Goal: Task Accomplishment & Management: Manage account settings

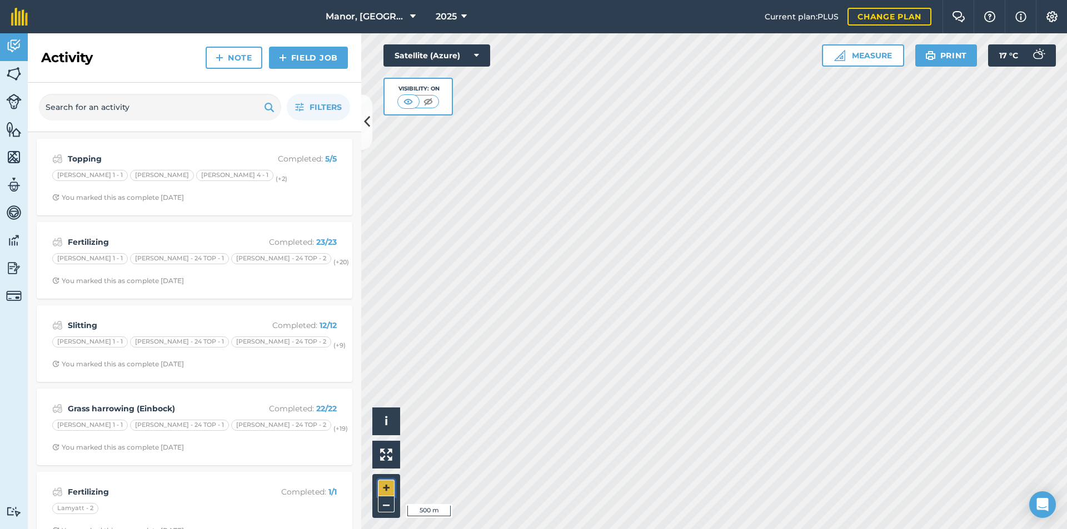
click at [384, 485] on button "+" at bounding box center [386, 488] width 17 height 17
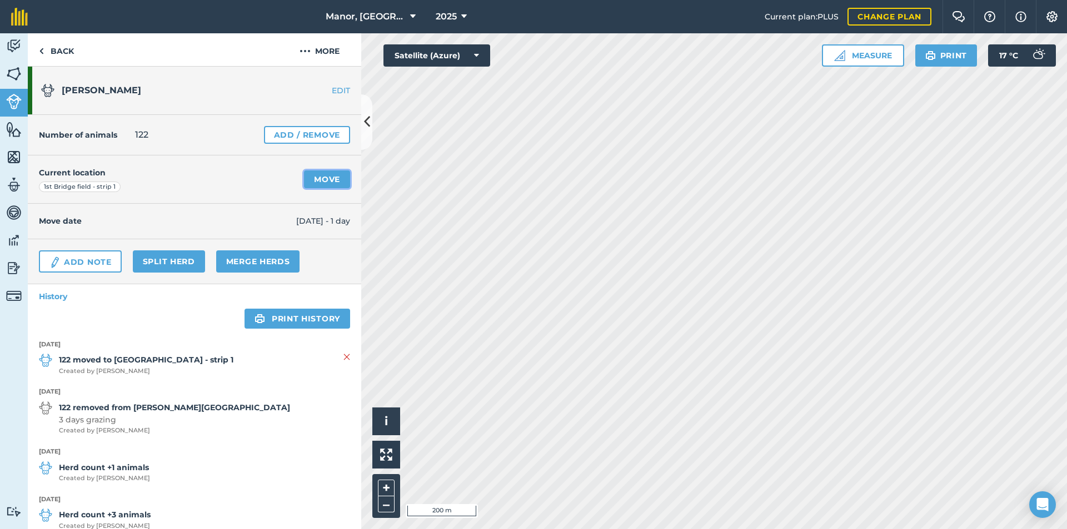
click at [324, 181] on link "Move" at bounding box center [327, 180] width 46 height 18
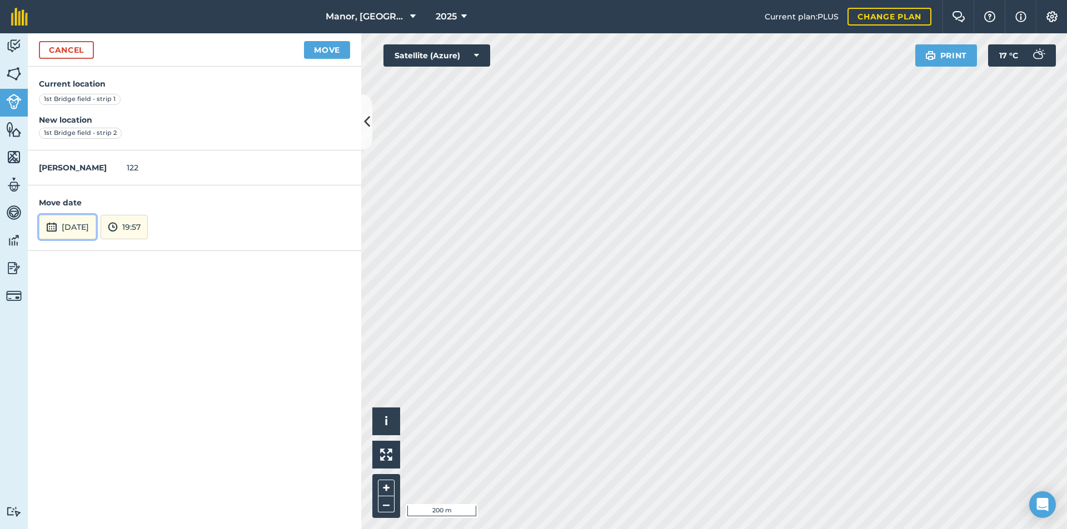
click at [96, 226] on button "[DATE]" at bounding box center [67, 227] width 57 height 24
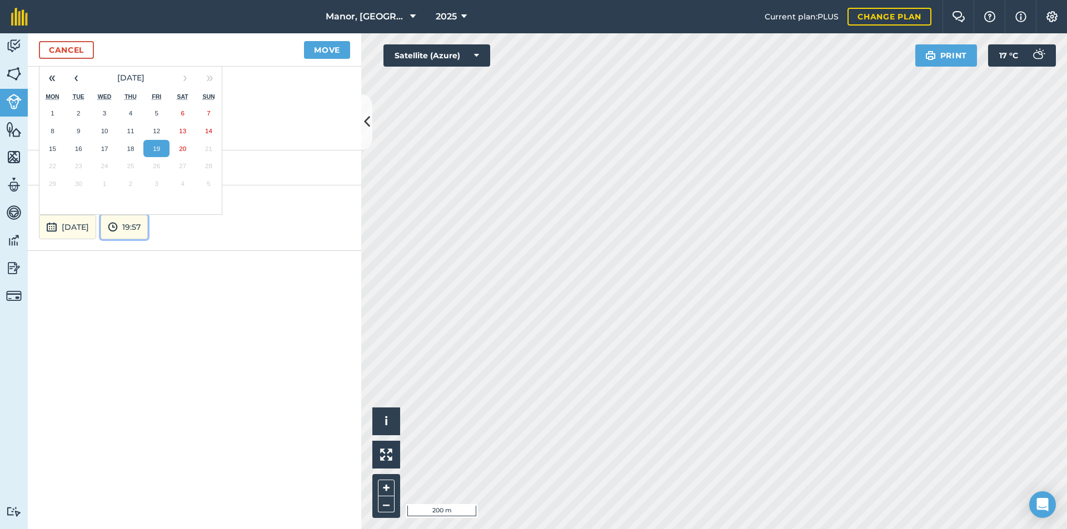
click at [147, 227] on button "19:57" at bounding box center [124, 227] width 47 height 24
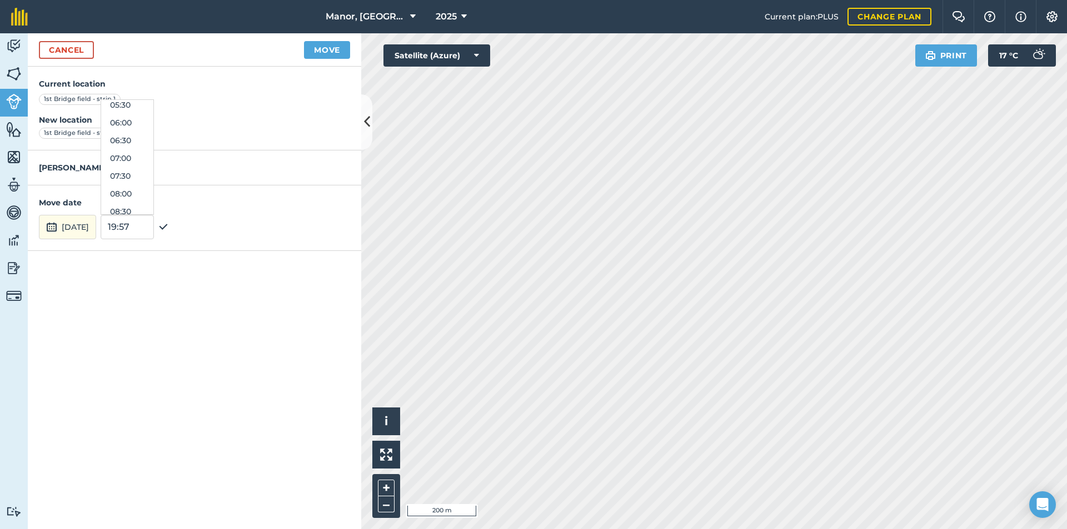
scroll to position [158, 0]
click at [148, 180] on button "06:30" at bounding box center [127, 182] width 52 height 18
click at [321, 51] on button "Move" at bounding box center [327, 50] width 46 height 18
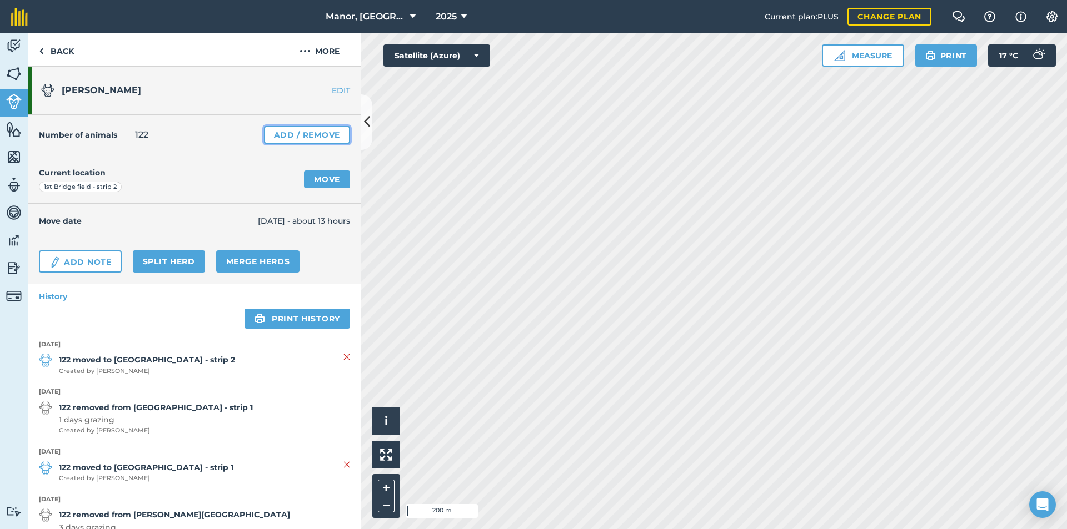
click at [284, 138] on link "Add / Remove" at bounding box center [307, 135] width 86 height 18
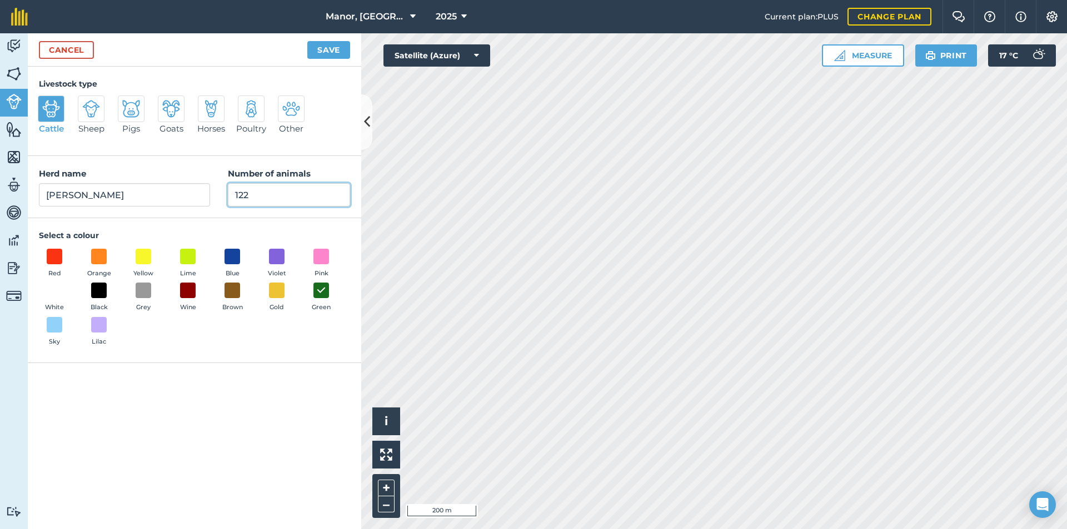
click at [268, 193] on input "122" at bounding box center [289, 194] width 122 height 23
type input "123"
click at [323, 47] on button "Save" at bounding box center [328, 50] width 43 height 18
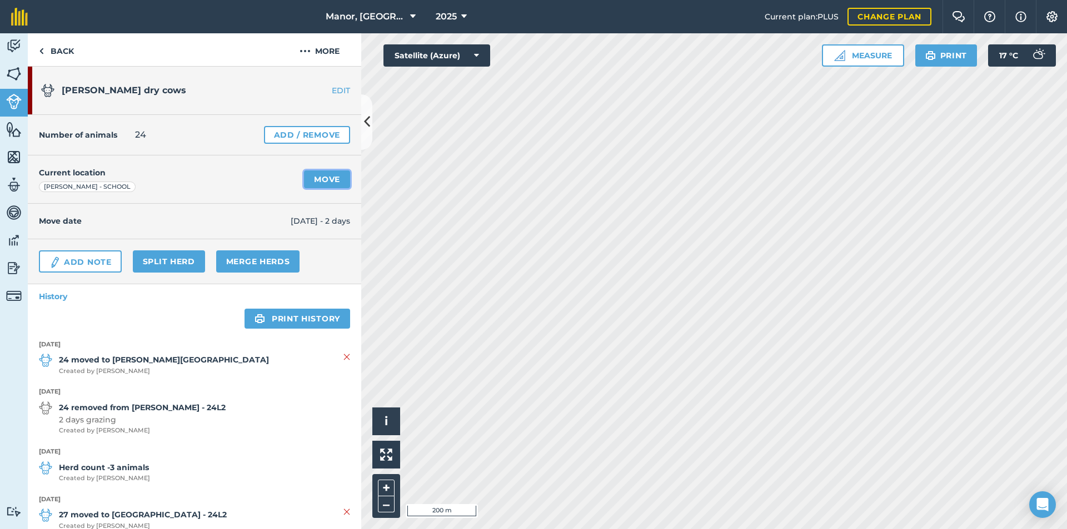
click at [304, 179] on link "Move" at bounding box center [327, 180] width 46 height 18
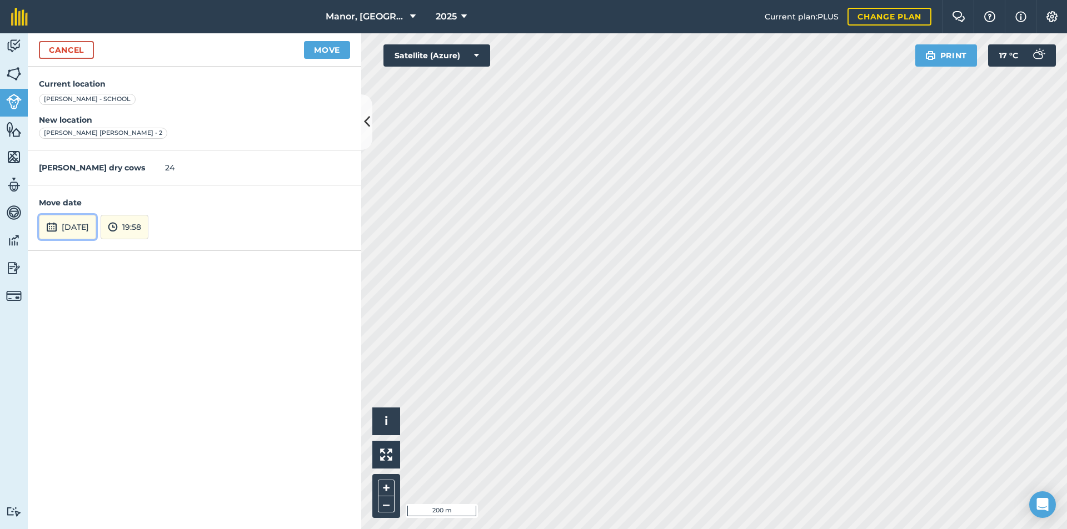
click at [96, 223] on button "[DATE]" at bounding box center [67, 227] width 57 height 24
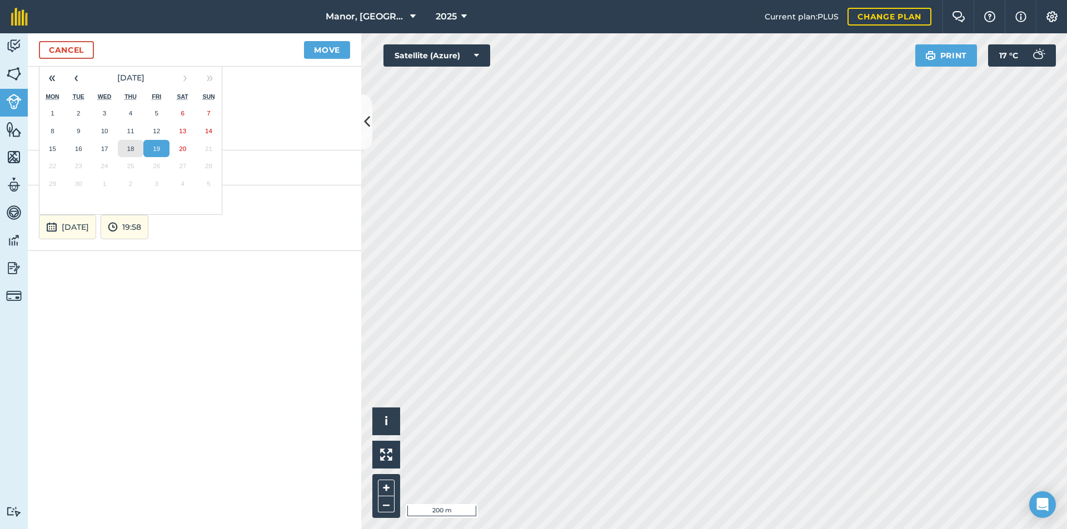
click at [129, 144] on button "18" at bounding box center [131, 149] width 26 height 18
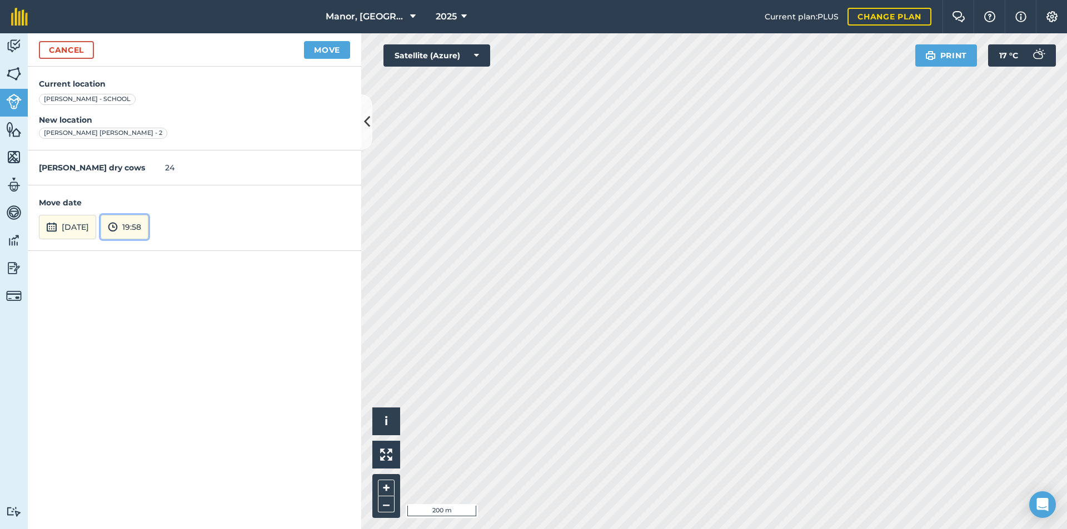
click at [118, 222] on img at bounding box center [113, 227] width 10 height 13
click at [139, 159] on button "11:30" at bounding box center [127, 160] width 52 height 18
click at [313, 52] on button "Move" at bounding box center [327, 50] width 46 height 18
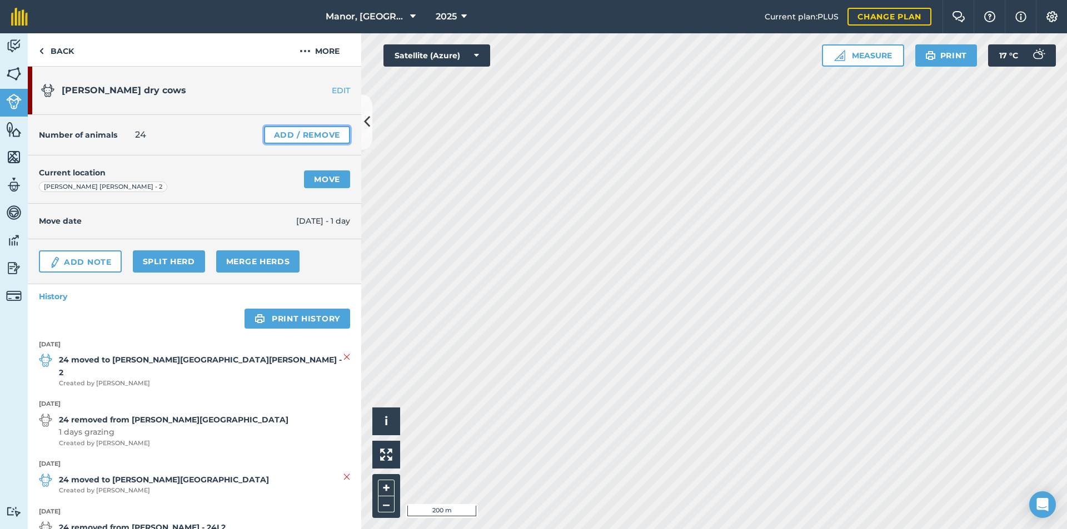
click at [306, 132] on link "Add / Remove" at bounding box center [307, 135] width 86 height 18
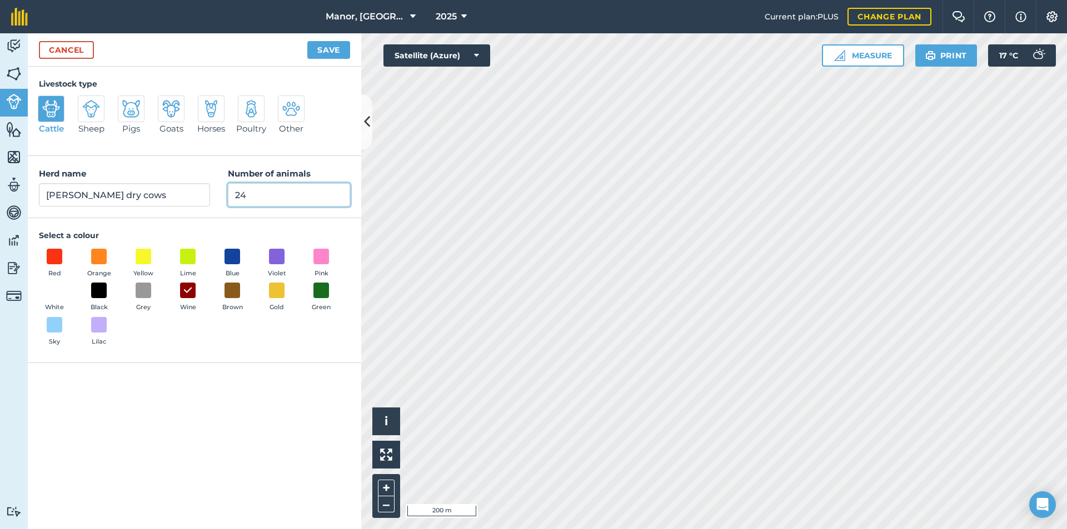
drag, startPoint x: 256, startPoint y: 195, endPoint x: 194, endPoint y: 187, distance: 62.2
click at [194, 187] on div "Herd name [PERSON_NAME] dry cows Number of animals 24" at bounding box center [194, 187] width 333 height 62
type input "20"
click at [318, 52] on button "Save" at bounding box center [328, 50] width 43 height 18
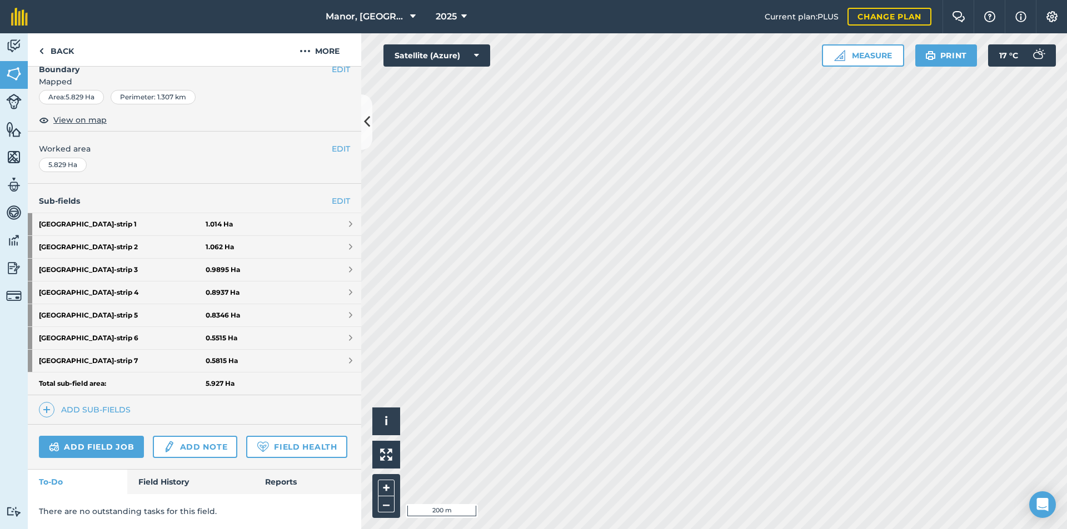
scroll to position [191, 0]
click at [146, 485] on link "Field History" at bounding box center [190, 482] width 126 height 24
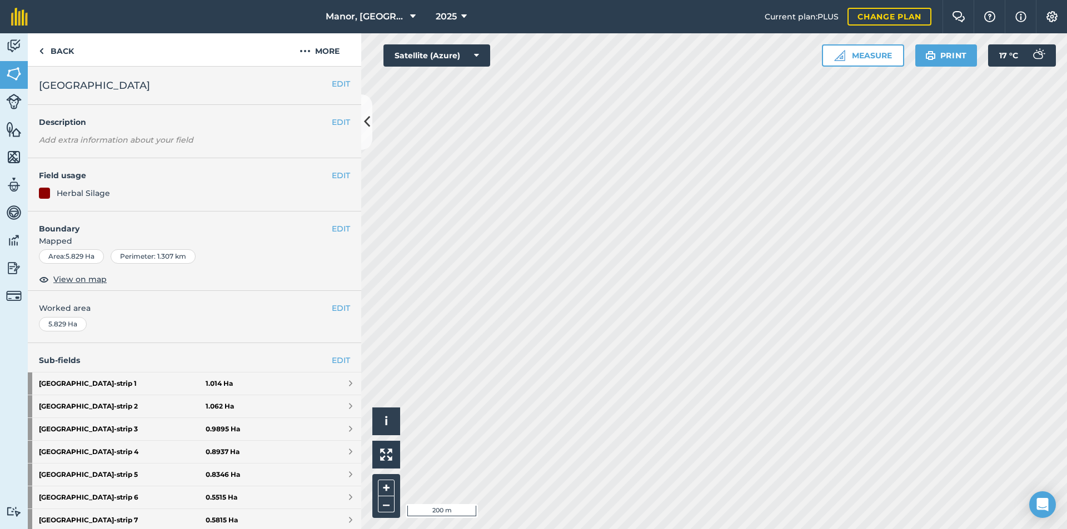
click at [327, 94] on div "EDIT 1st Bridge field" at bounding box center [194, 86] width 333 height 38
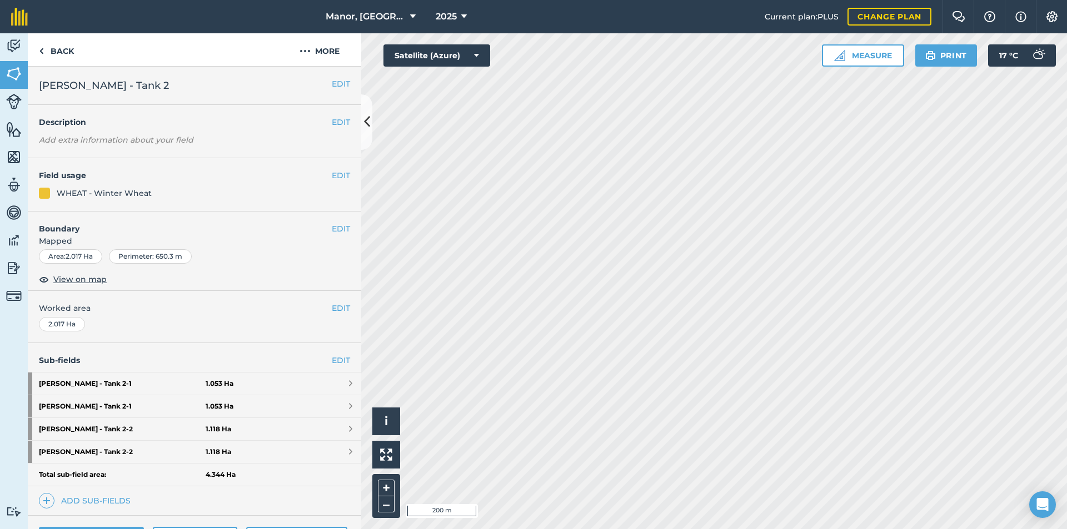
click at [93, 84] on span "[PERSON_NAME] - Tank 2" at bounding box center [104, 86] width 130 height 16
click at [53, 84] on span "[PERSON_NAME] - Tank 2" at bounding box center [104, 86] width 130 height 16
click at [51, 52] on link "Back" at bounding box center [56, 49] width 57 height 33
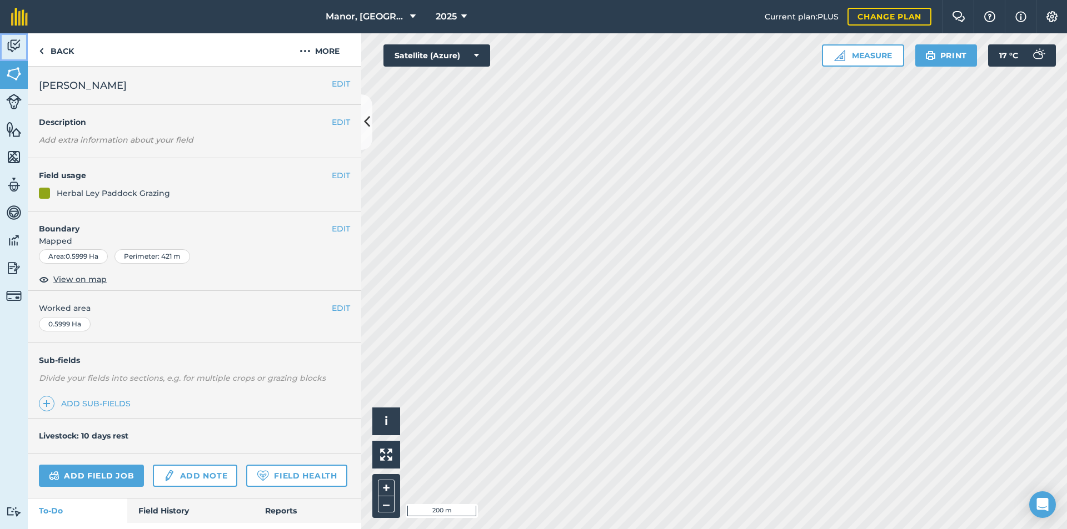
click at [11, 48] on img at bounding box center [14, 46] width 16 height 17
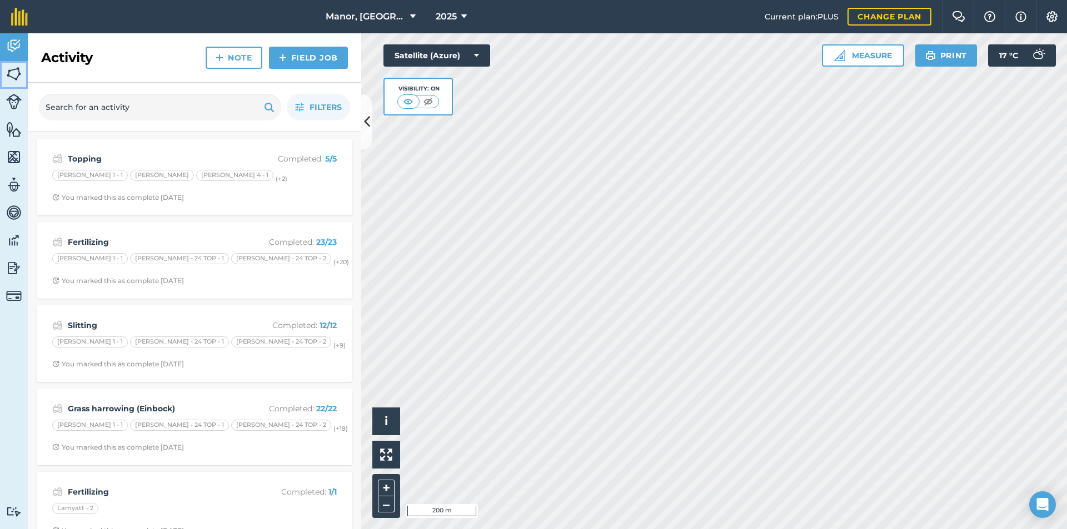
click at [11, 73] on img at bounding box center [14, 74] width 16 height 17
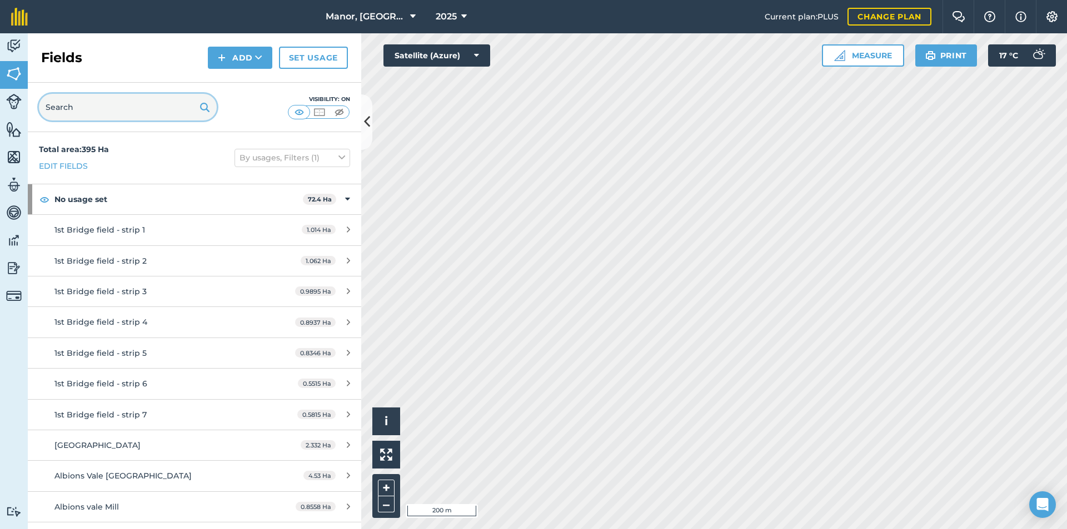
click at [119, 106] on input "text" at bounding box center [128, 107] width 178 height 27
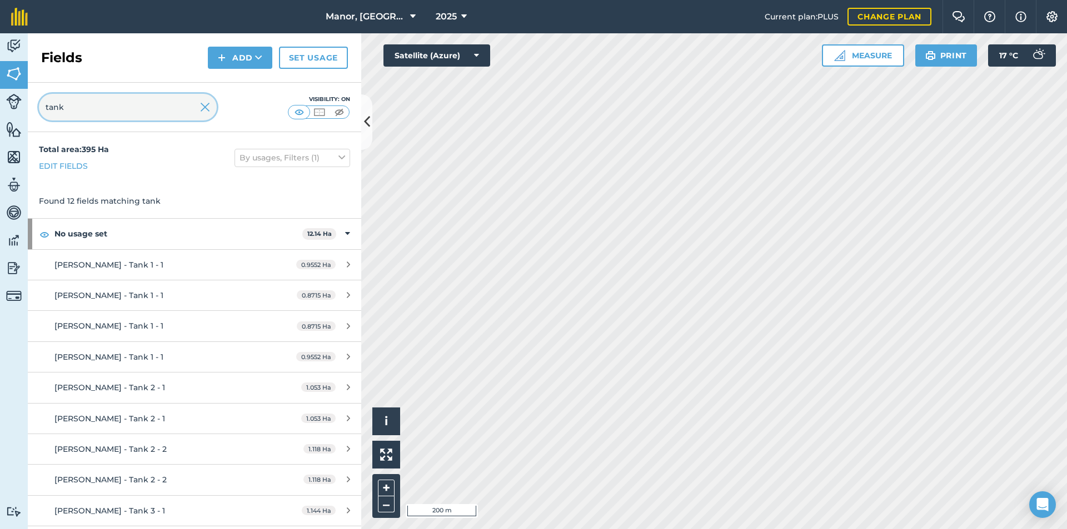
type input "tank"
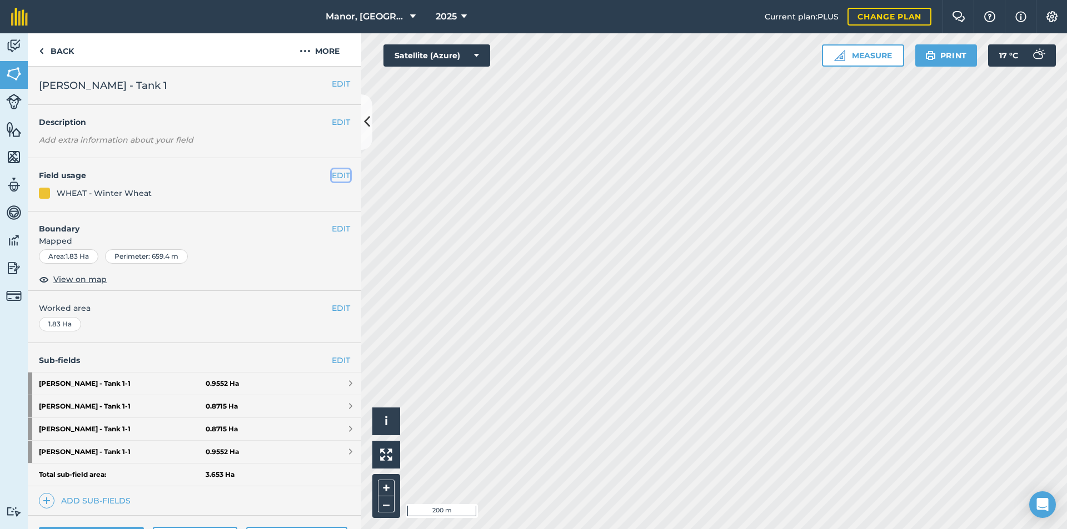
click at [332, 172] on button "EDIT" at bounding box center [341, 175] width 18 height 12
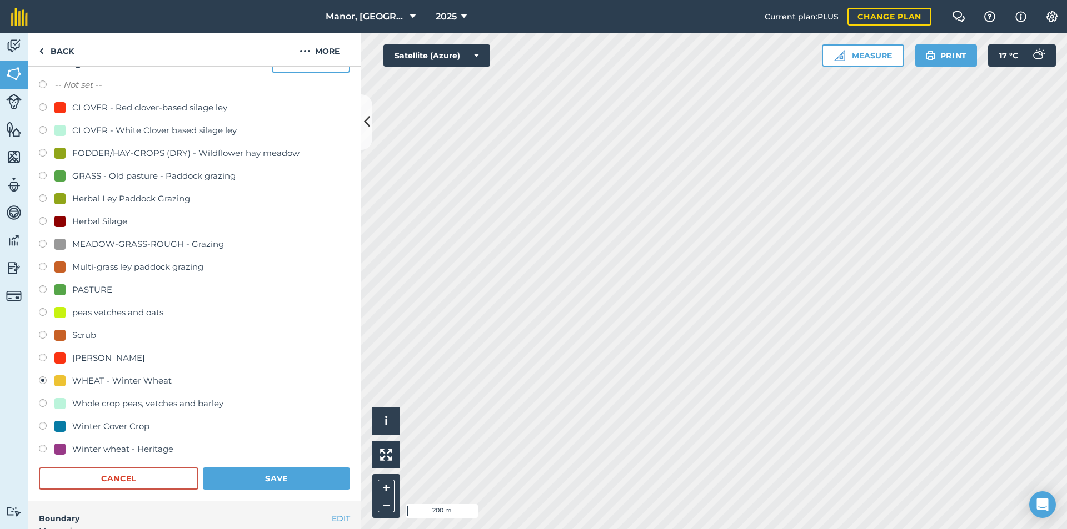
scroll to position [113, 0]
click at [41, 268] on label at bounding box center [47, 269] width 16 height 11
radio input "true"
radio input "false"
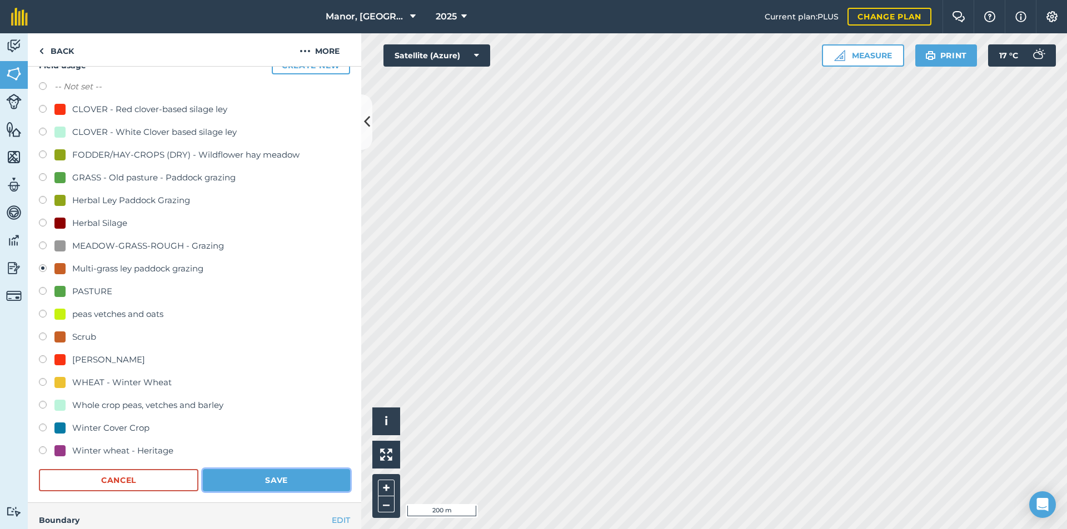
click at [248, 482] on button "Save" at bounding box center [276, 480] width 147 height 22
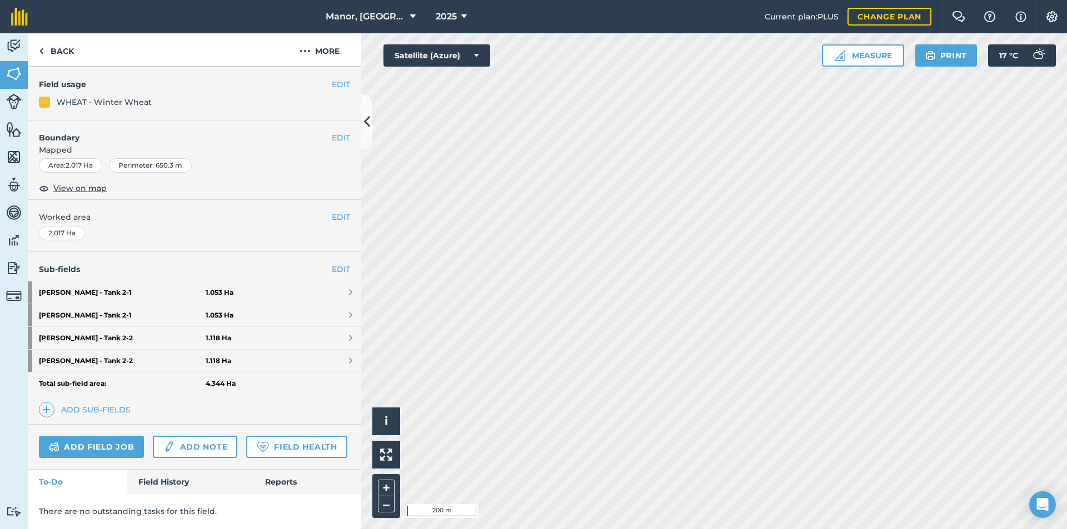
click at [138, 96] on div "WHEAT - Winter Wheat" at bounding box center [104, 102] width 95 height 12
click at [60, 53] on link "Back" at bounding box center [56, 49] width 57 height 33
click at [72, 55] on link "Back" at bounding box center [56, 49] width 57 height 33
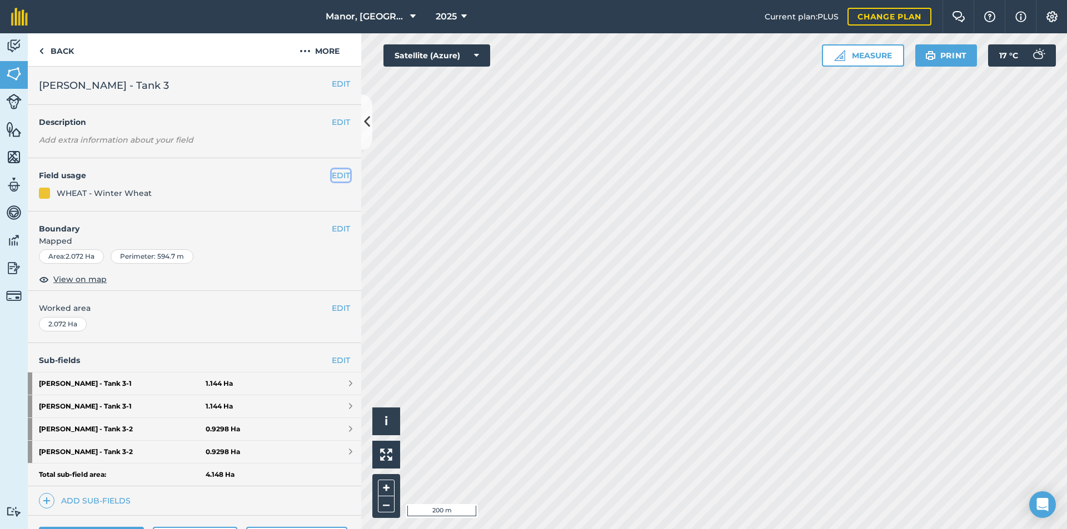
click at [332, 176] on button "EDIT" at bounding box center [341, 175] width 18 height 12
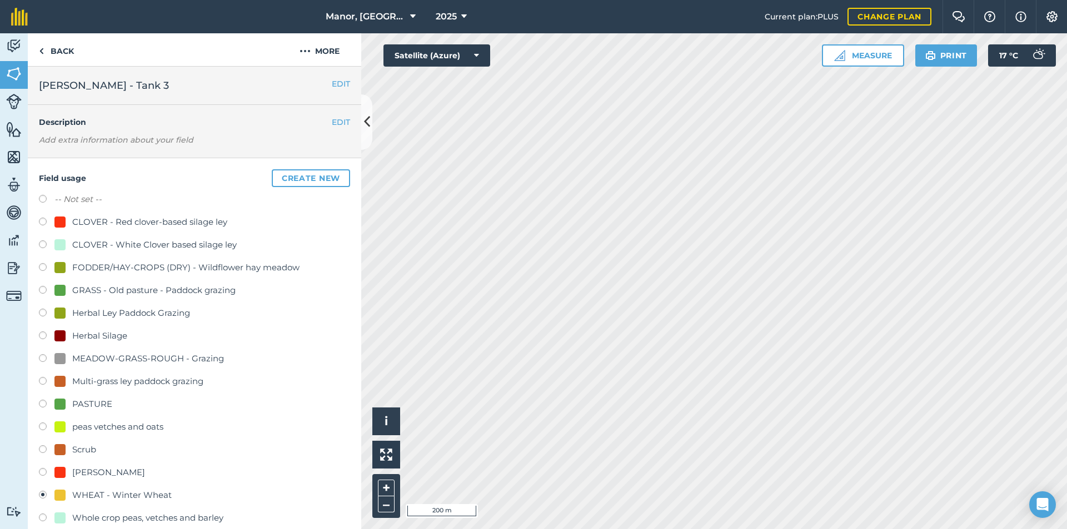
click at [42, 381] on label at bounding box center [47, 382] width 16 height 11
radio input "true"
radio input "false"
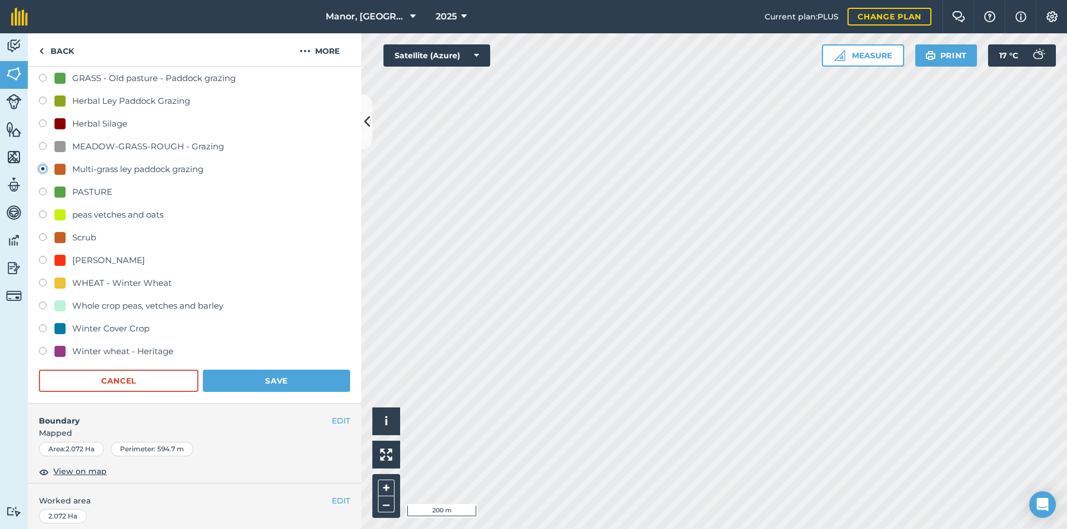
scroll to position [215, 0]
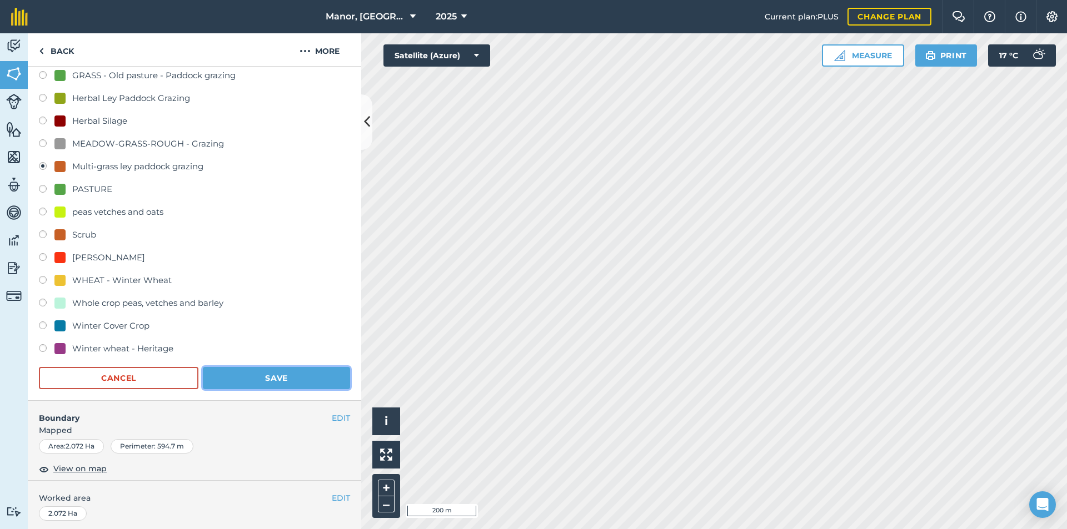
click at [249, 374] on button "Save" at bounding box center [276, 378] width 147 height 22
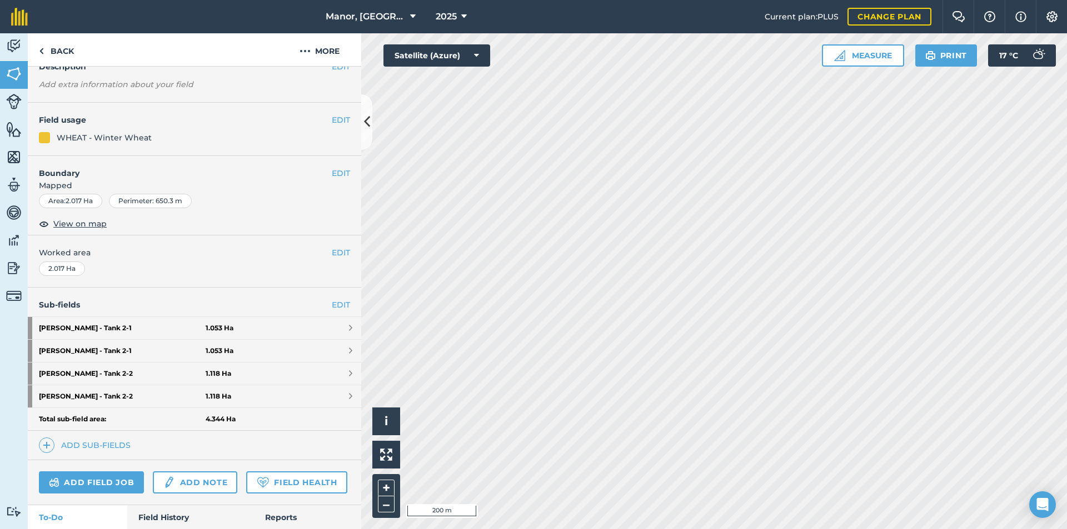
scroll to position [52, 0]
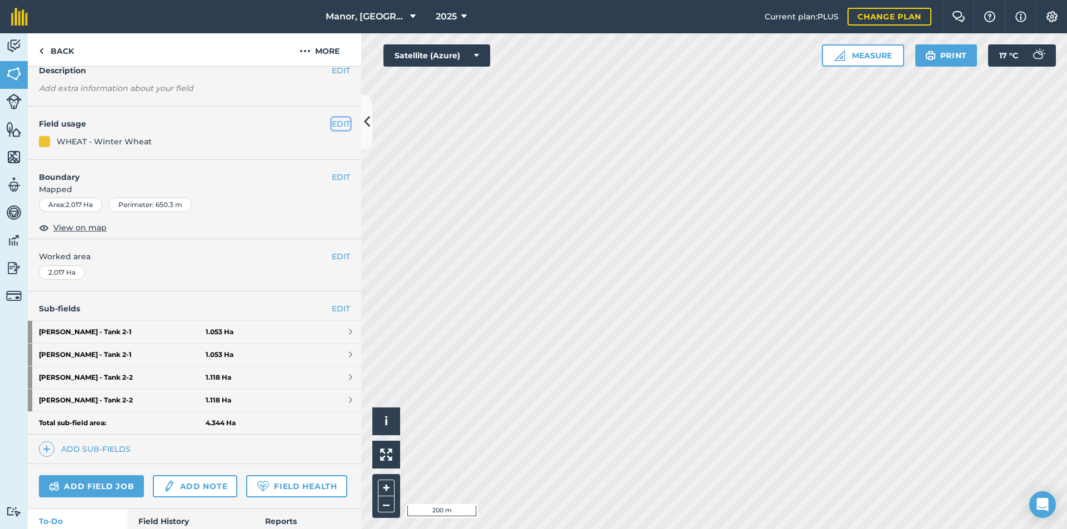
click at [332, 124] on button "EDIT" at bounding box center [341, 124] width 18 height 12
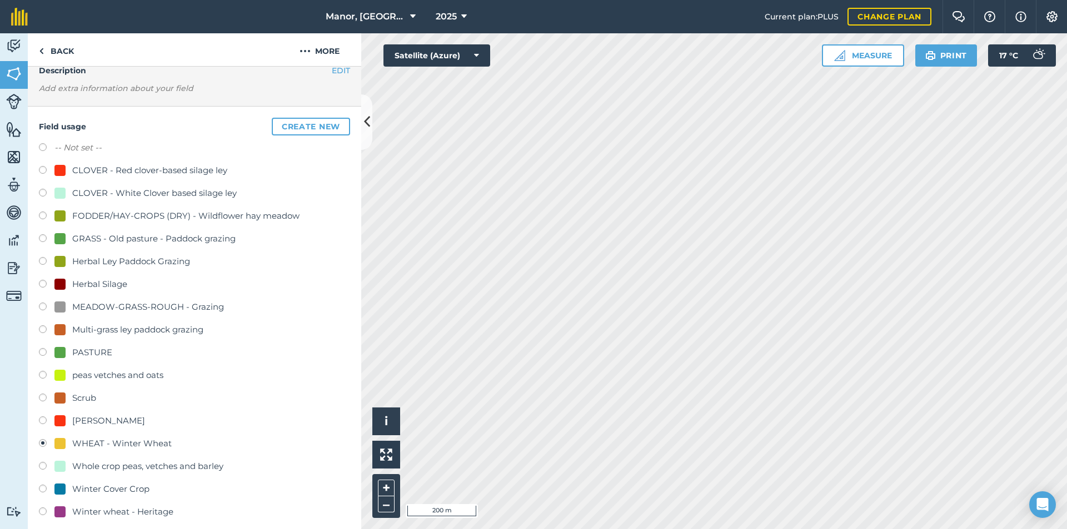
click at [44, 329] on label at bounding box center [47, 331] width 16 height 11
radio input "true"
radio input "false"
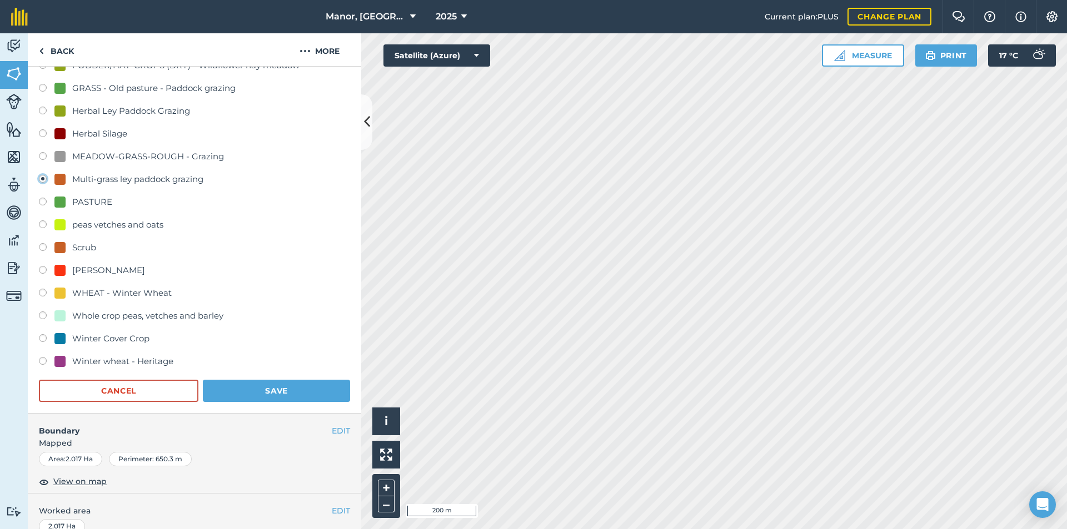
scroll to position [216, 0]
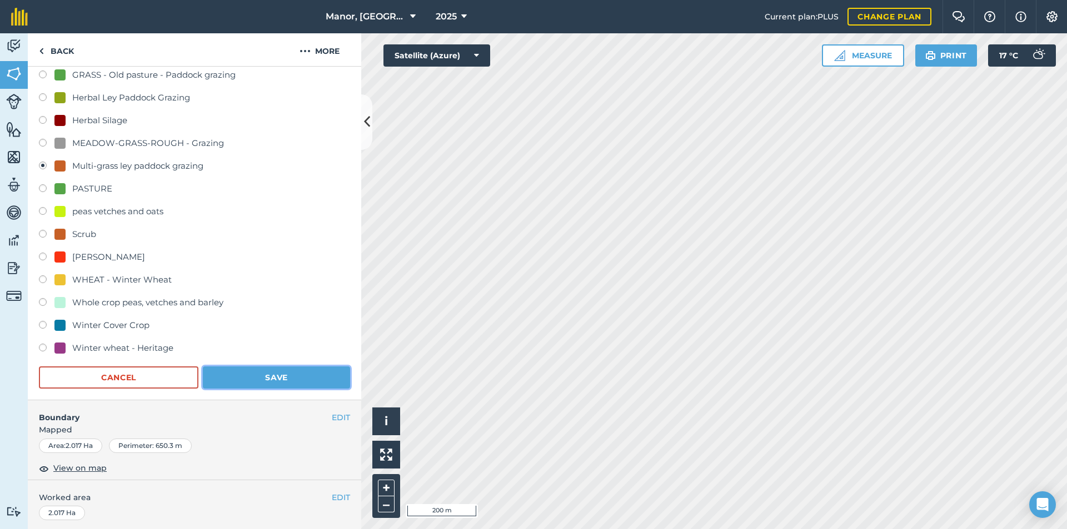
click at [276, 374] on button "Save" at bounding box center [276, 378] width 147 height 22
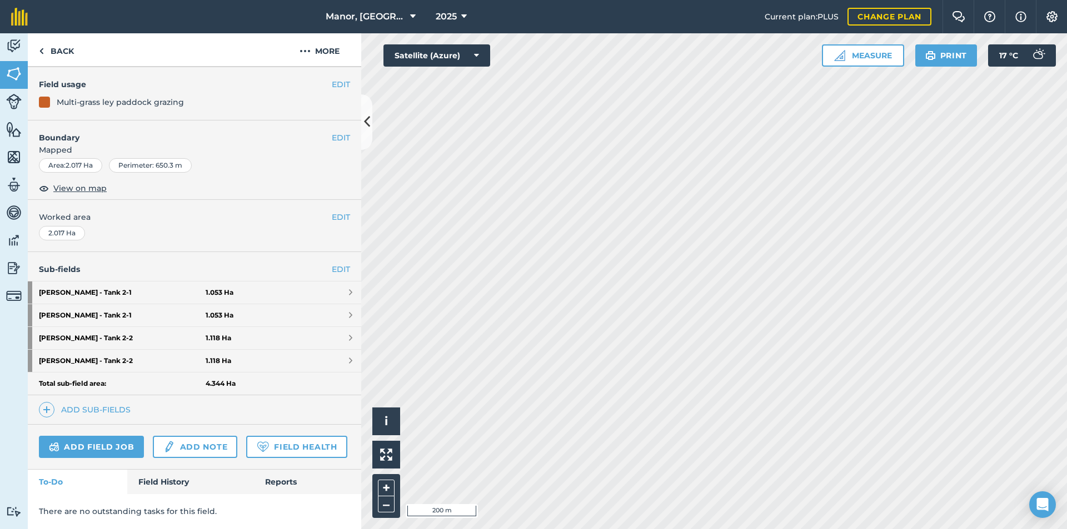
scroll to position [122, 0]
click at [57, 51] on link "Back" at bounding box center [56, 49] width 57 height 33
click at [58, 51] on link "Back" at bounding box center [56, 49] width 57 height 33
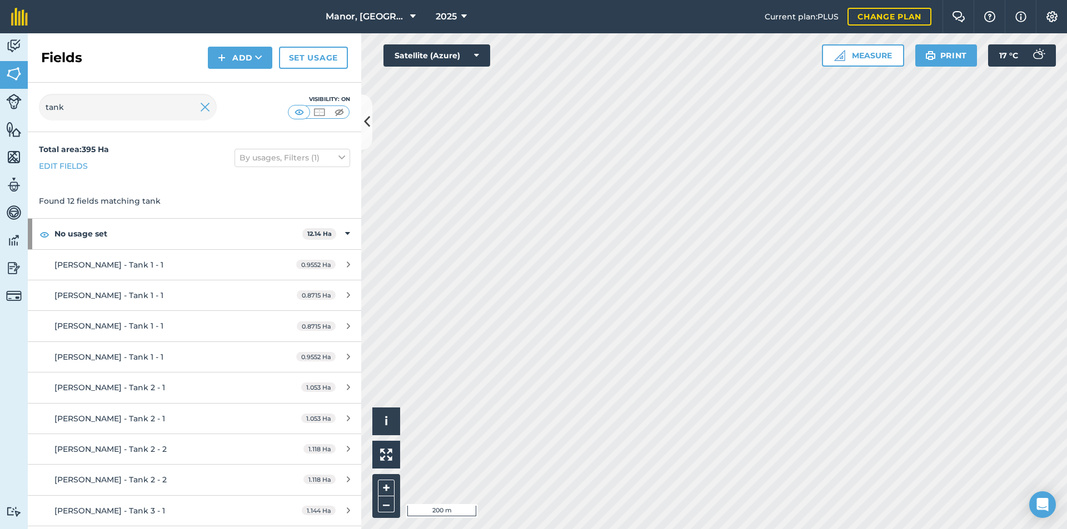
click at [58, 51] on h2 "Fields" at bounding box center [61, 58] width 41 height 18
click at [13, 47] on img at bounding box center [14, 46] width 16 height 17
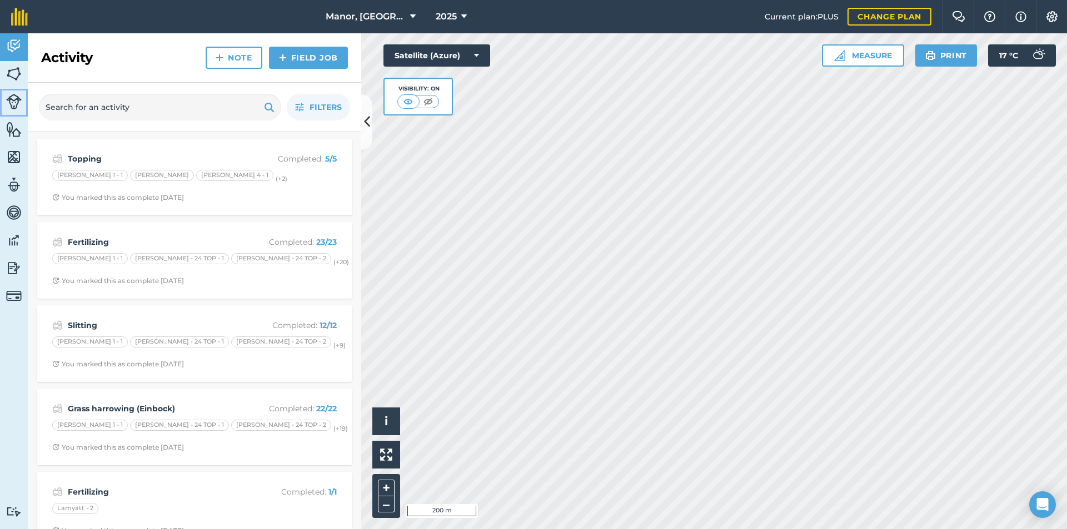
click at [12, 98] on img at bounding box center [14, 102] width 16 height 16
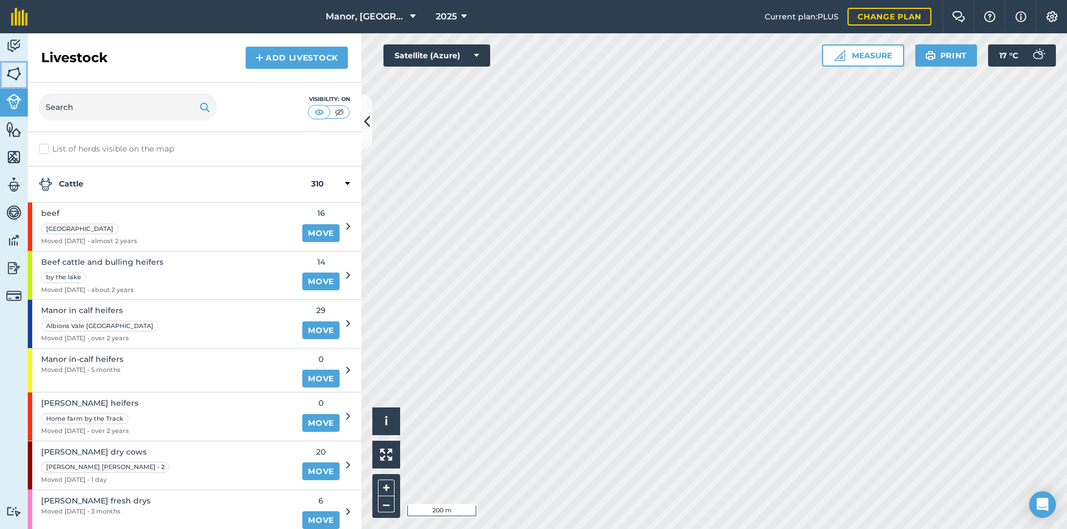
click at [15, 74] on img at bounding box center [14, 74] width 16 height 17
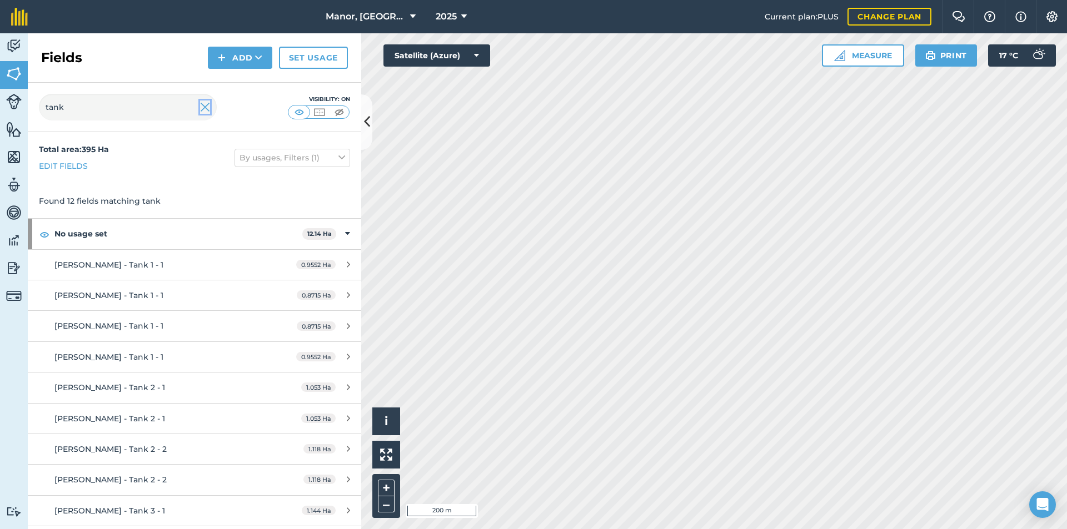
click at [207, 107] on img at bounding box center [205, 107] width 10 height 13
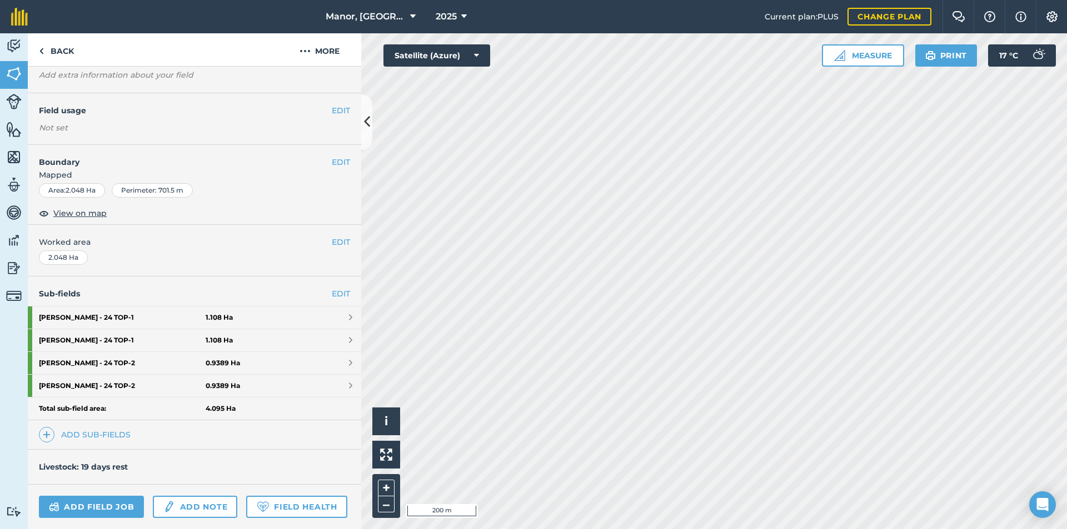
scroll to position [70, 0]
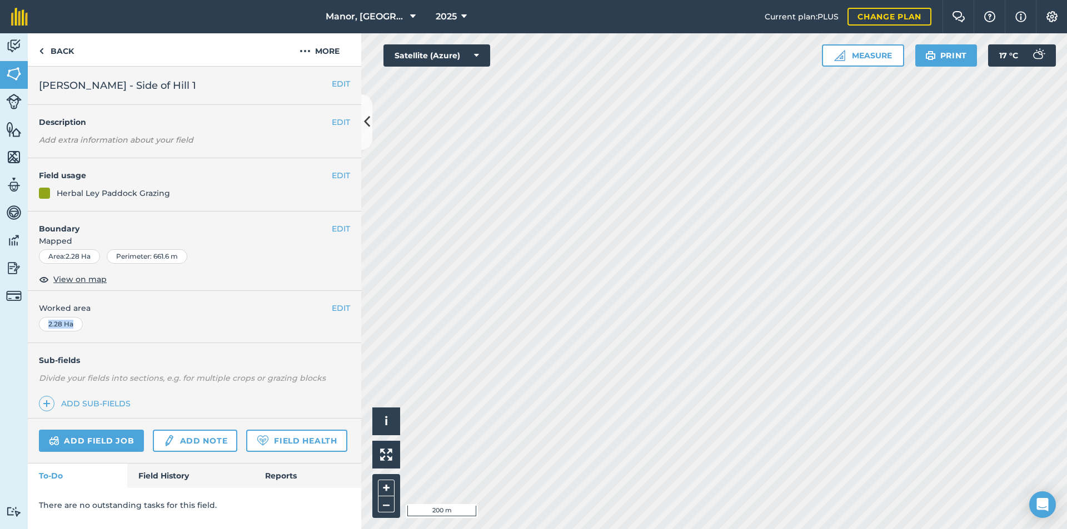
drag, startPoint x: 308, startPoint y: 333, endPoint x: 306, endPoint y: 306, distance: 27.8
click at [306, 306] on div "EDIT Worked area 2.28 Ha" at bounding box center [194, 317] width 333 height 52
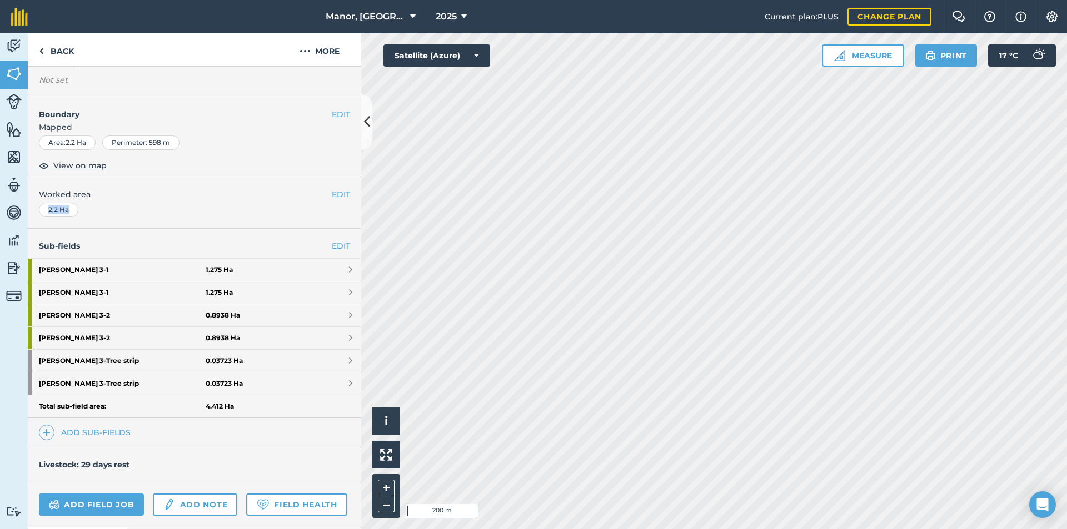
scroll to position [113, 0]
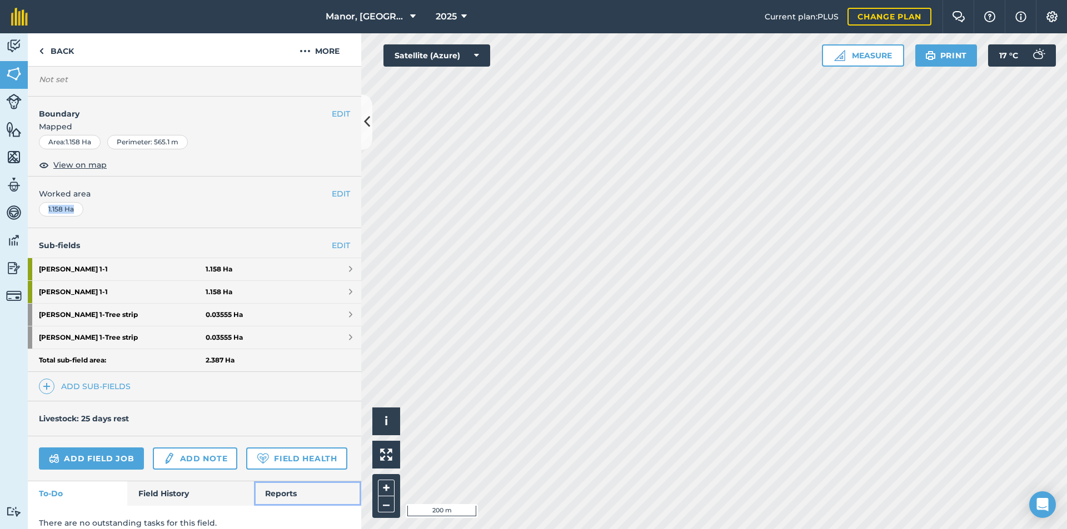
click at [272, 506] on link "Reports" at bounding box center [307, 494] width 107 height 24
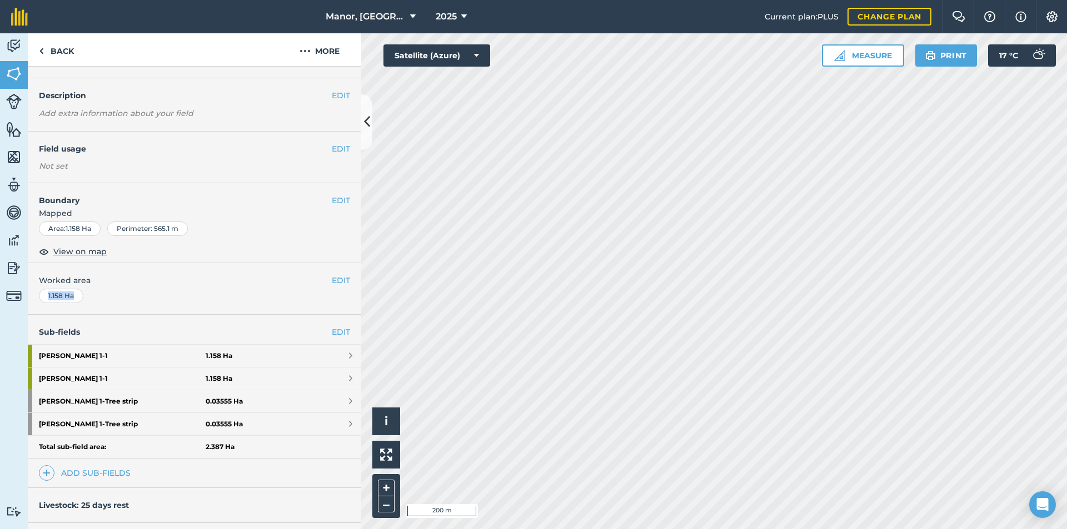
scroll to position [6, 0]
